Goal: Information Seeking & Learning: Learn about a topic

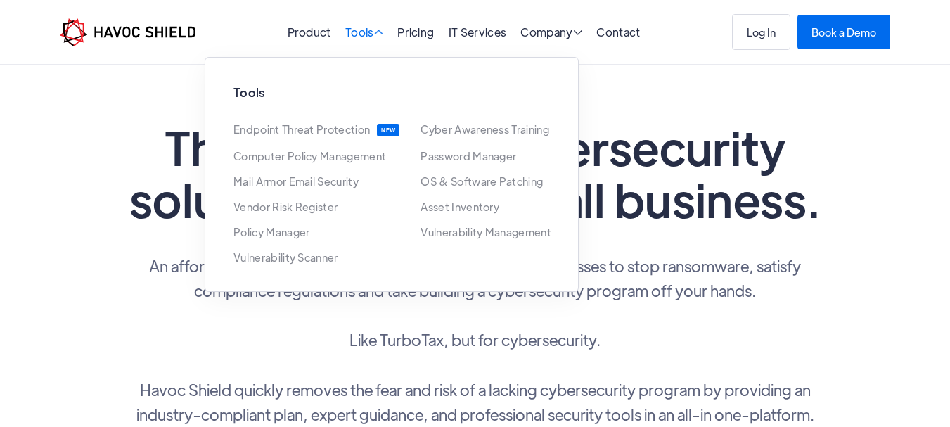
click at [375, 35] on span "" at bounding box center [378, 32] width 9 height 11
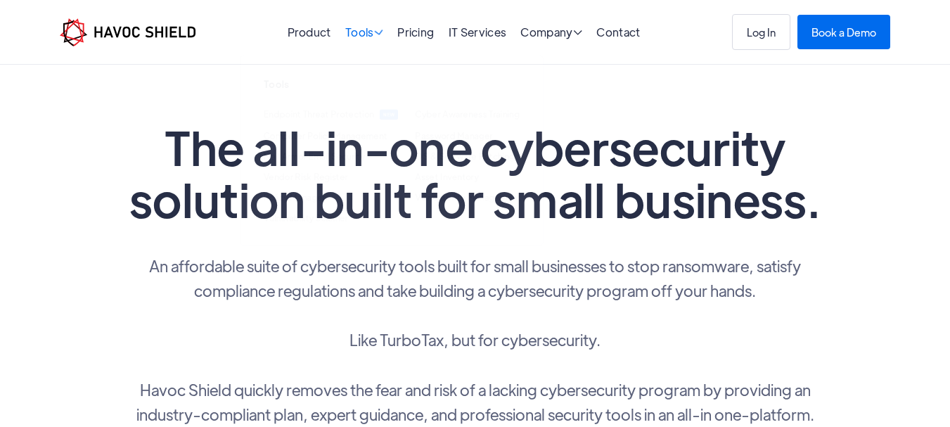
click at [375, 36] on span "" at bounding box center [377, 32] width 11 height 13
click at [316, 31] on link "Product" at bounding box center [309, 32] width 44 height 15
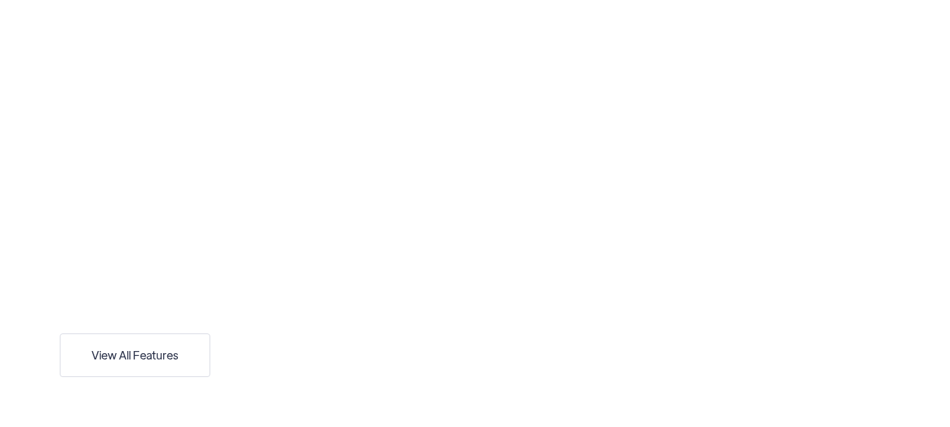
scroll to position [2602, 0]
